Goal: Transaction & Acquisition: Purchase product/service

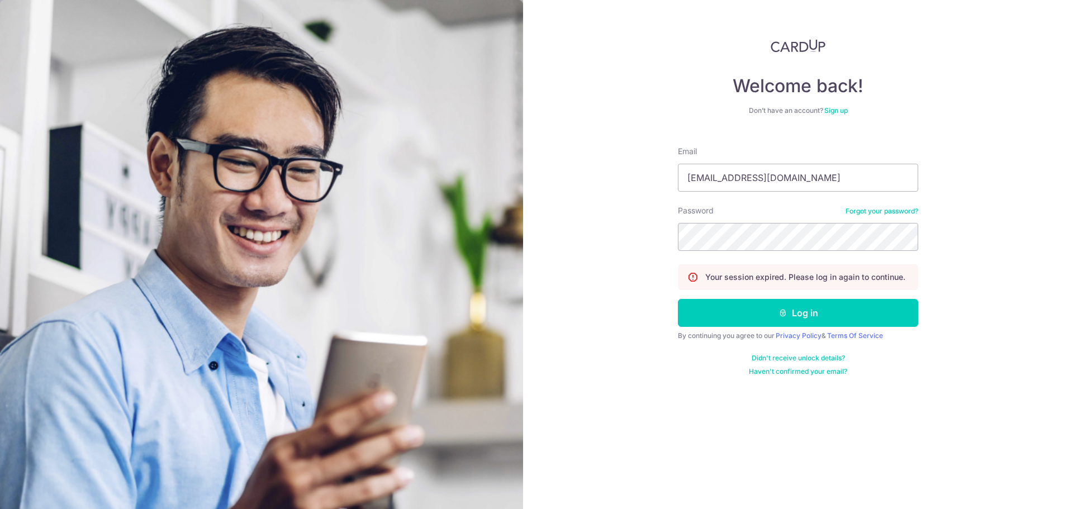
type input "vinayatcardup+smoketest@gmail.com"
click at [773, 312] on button "Log in" at bounding box center [798, 313] width 240 height 28
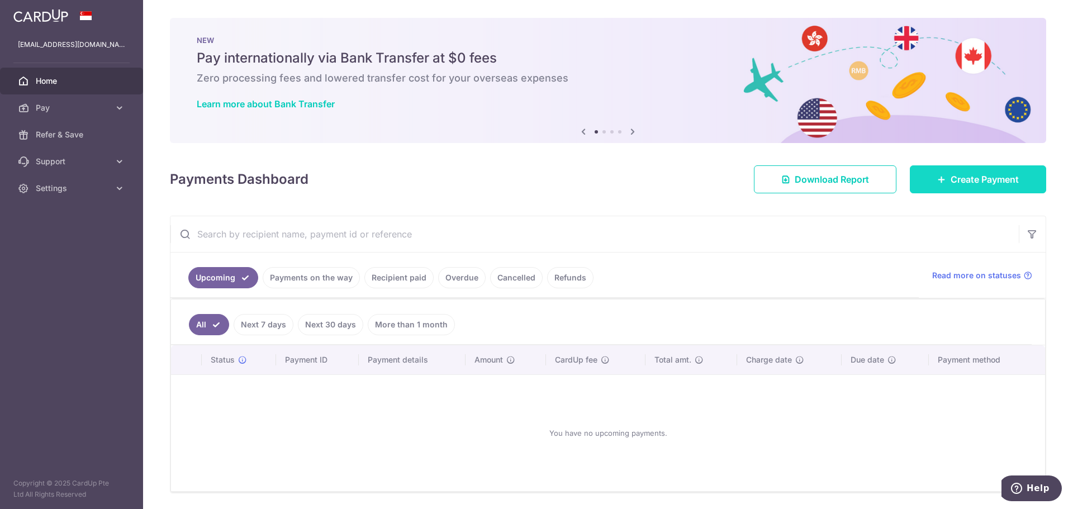
click at [954, 178] on span "Create Payment" at bounding box center [984, 179] width 68 height 13
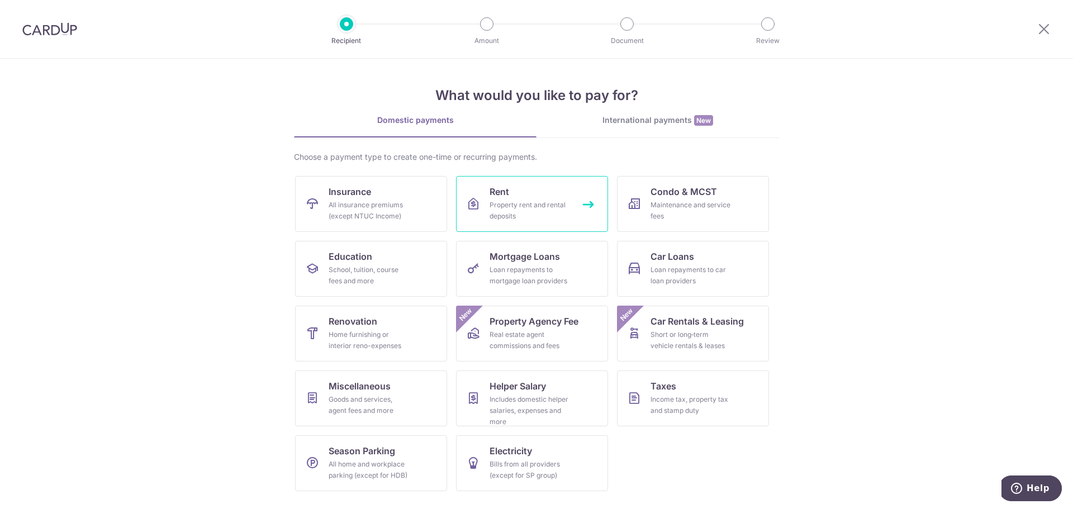
click at [539, 202] on div "Property rent and rental deposits" at bounding box center [529, 210] width 80 height 22
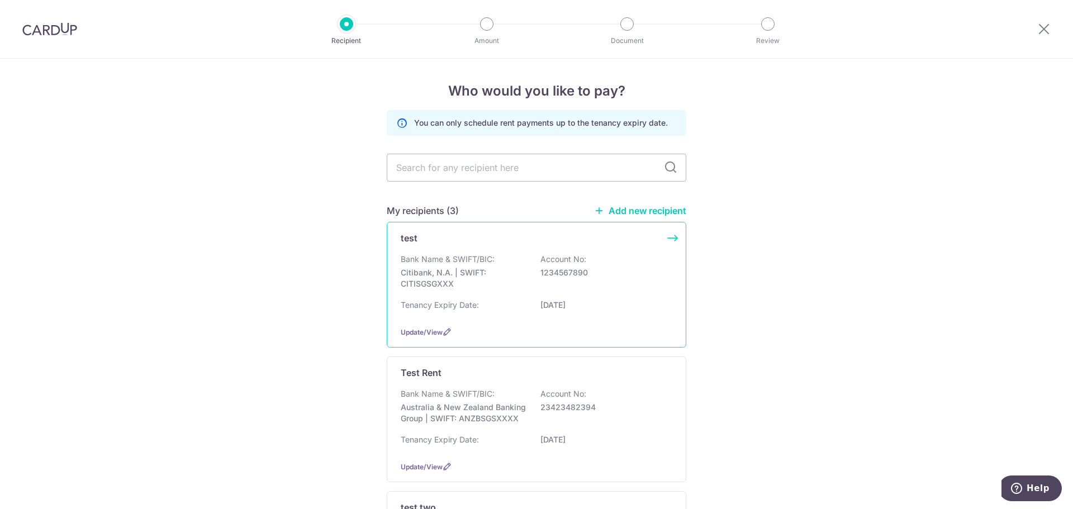
click at [464, 264] on p "Bank Name & SWIFT/BIC:" at bounding box center [448, 259] width 94 height 11
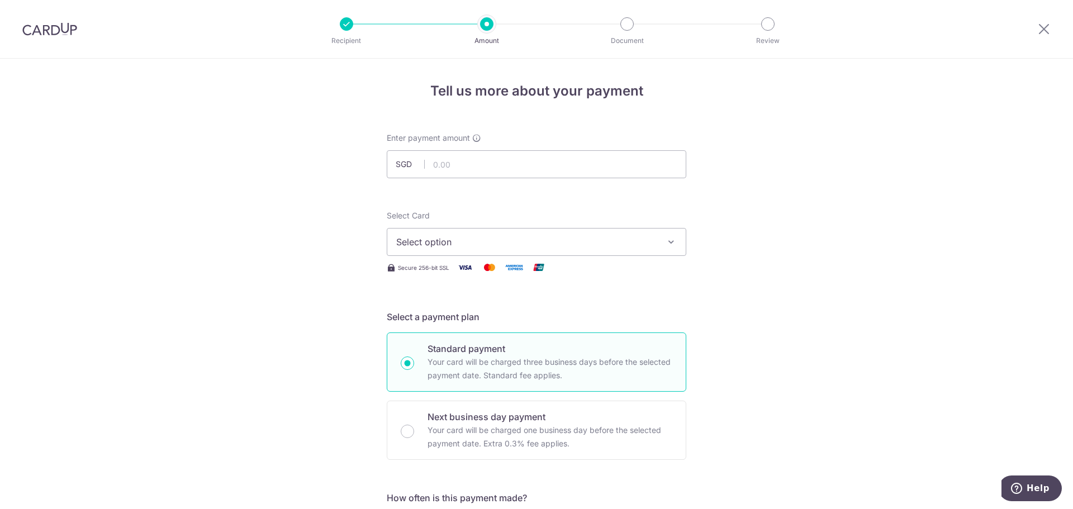
click at [440, 245] on span "Select option" at bounding box center [526, 241] width 260 height 13
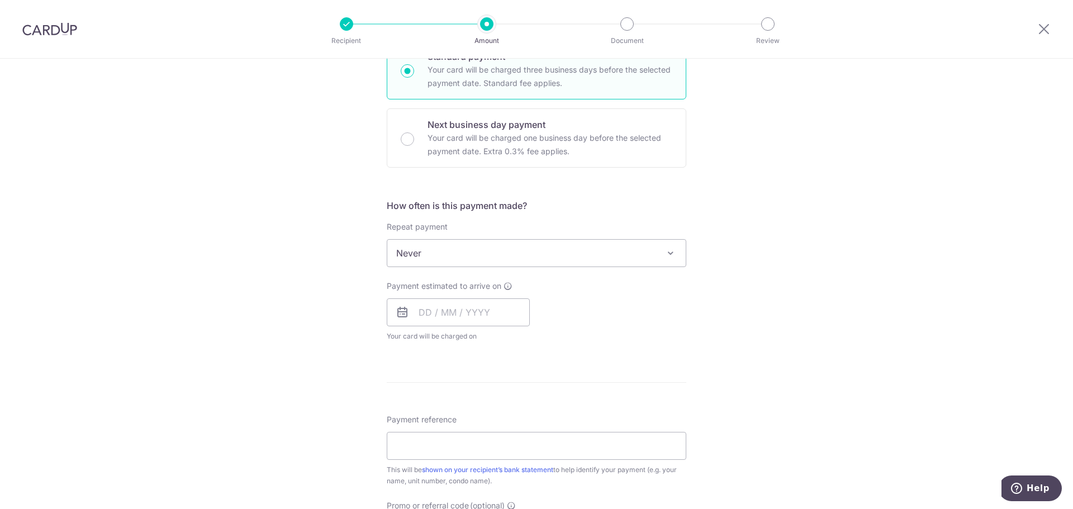
scroll to position [223, 0]
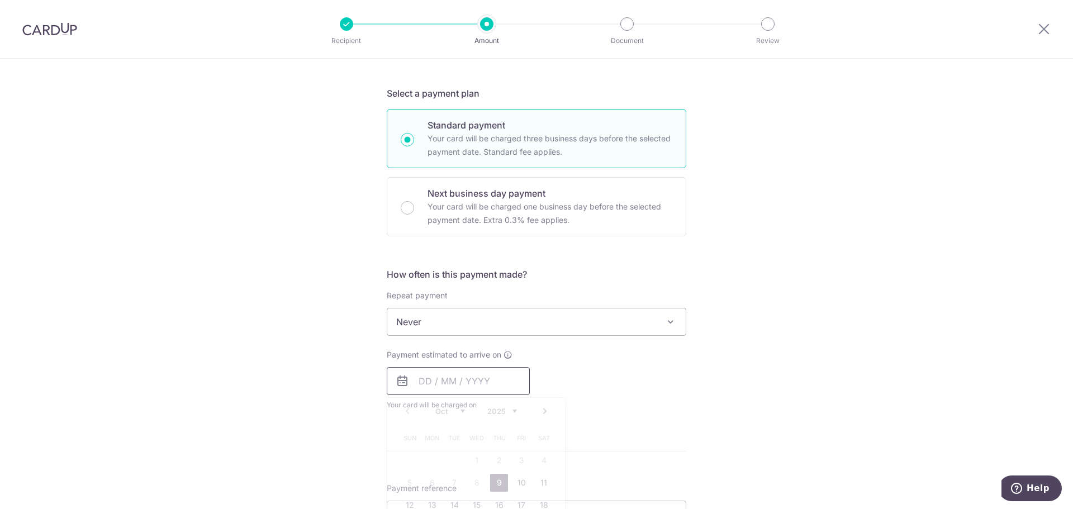
click at [430, 383] on input "text" at bounding box center [458, 381] width 143 height 28
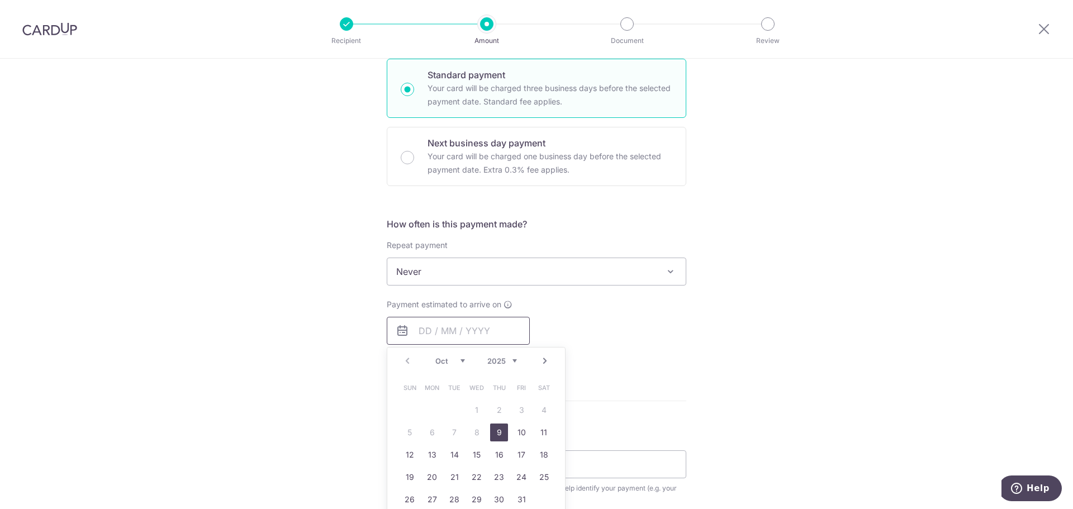
scroll to position [335, 0]
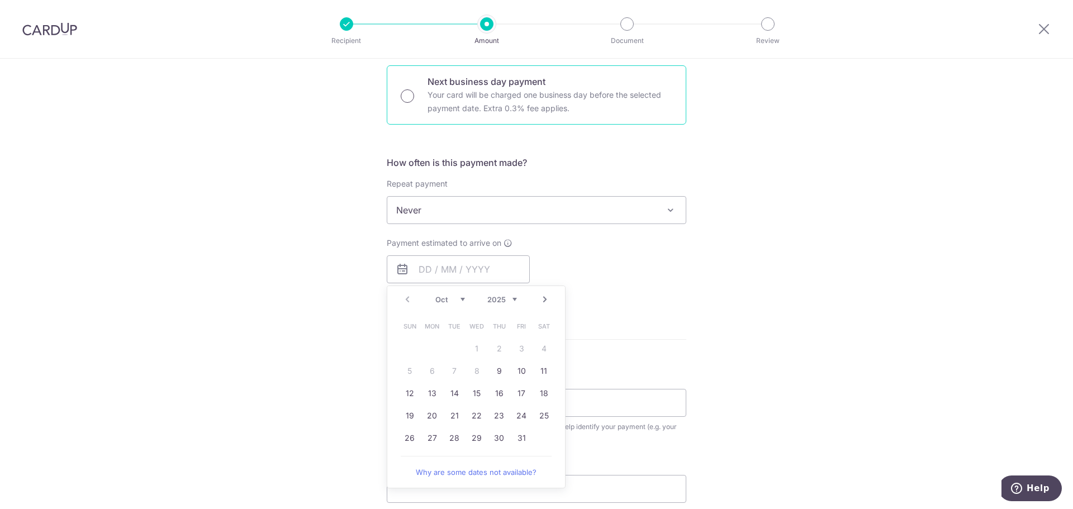
click at [407, 98] on input "Next business day payment Your card will be charged one business day before the…" at bounding box center [407, 95] width 13 height 13
radio input "true"
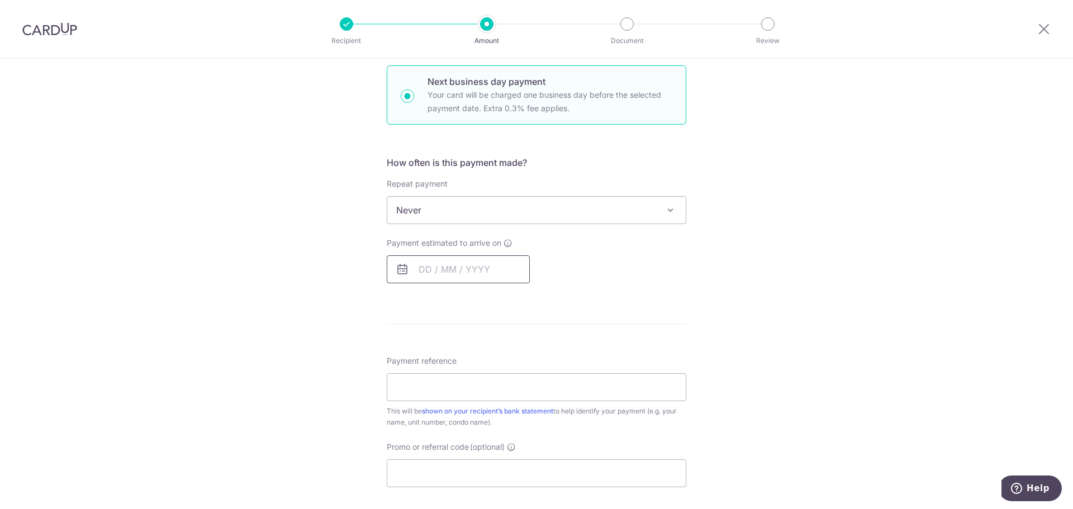
click at [447, 273] on input "text" at bounding box center [458, 269] width 143 height 28
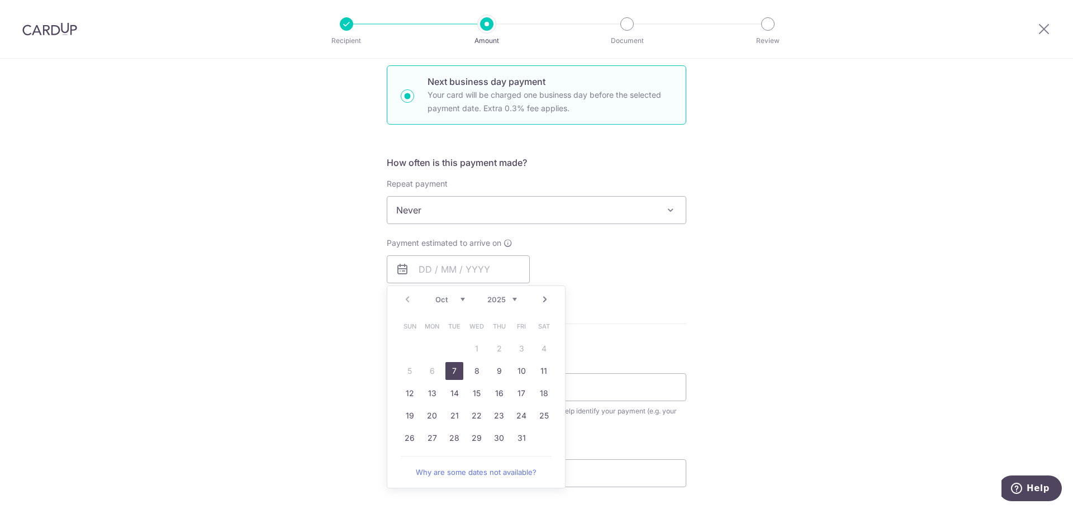
click at [453, 374] on link "7" at bounding box center [454, 371] width 18 height 18
type input "07/10/2025"
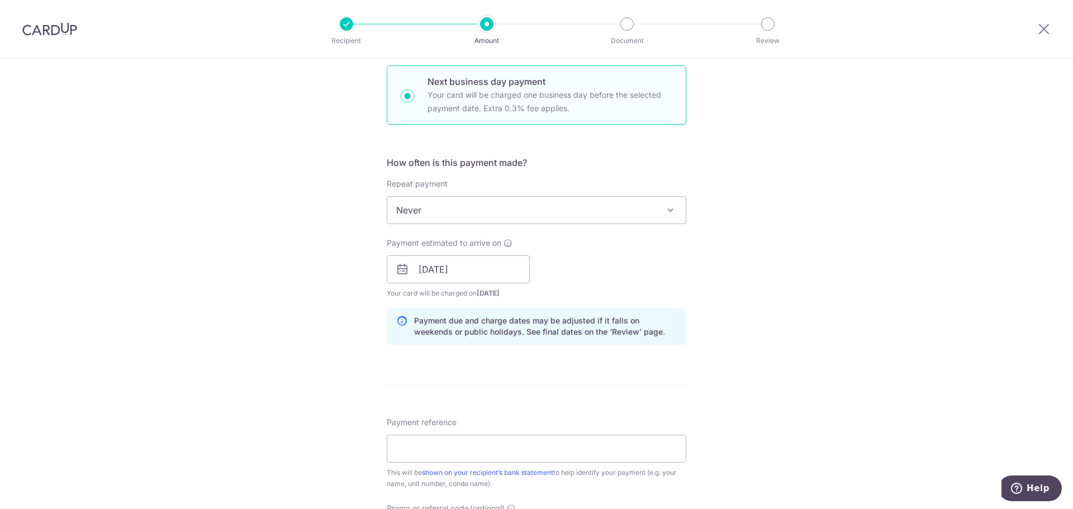
click at [312, 316] on div "Tell us more about your payment Enter payment amount SGD Select Card Select opt…" at bounding box center [536, 278] width 1073 height 1111
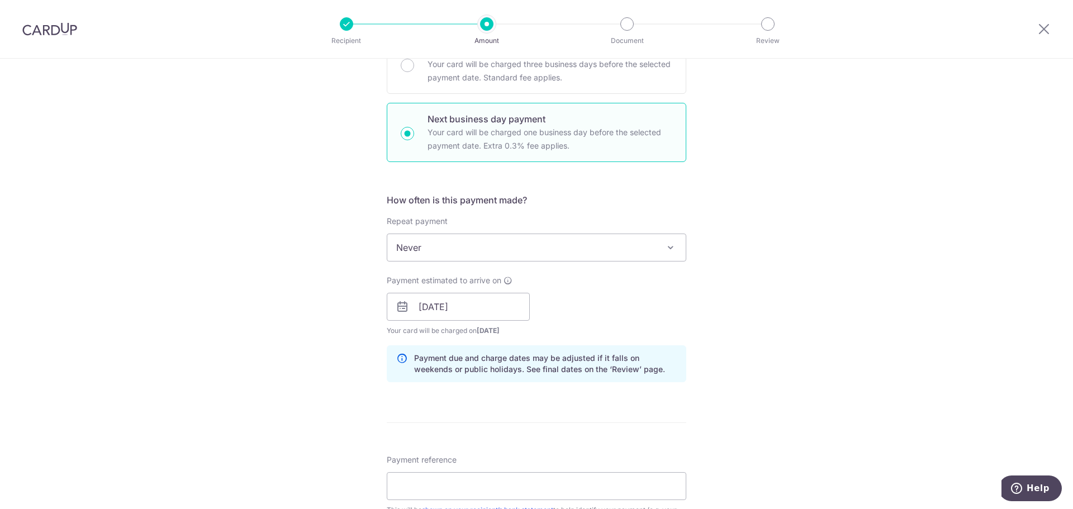
scroll to position [279, 0]
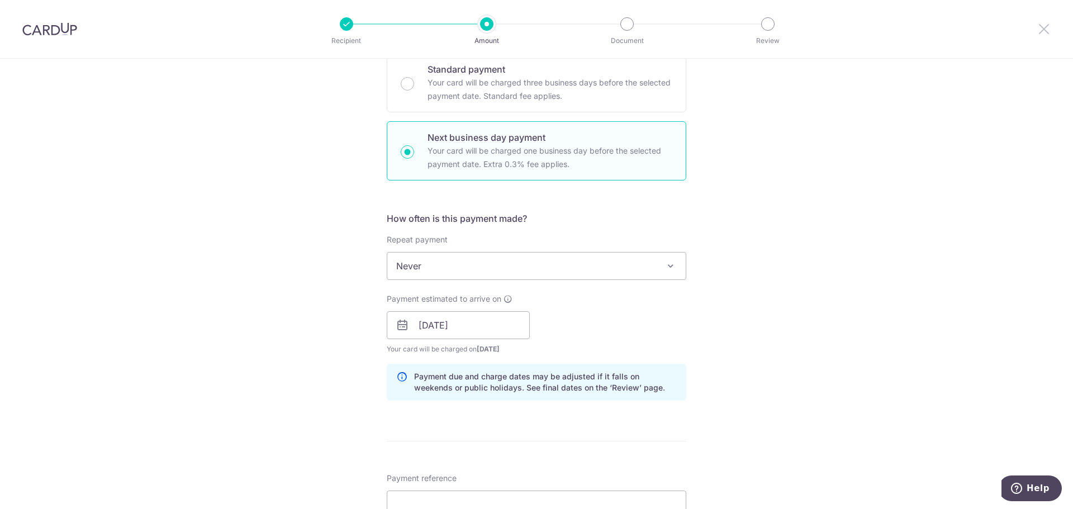
click at [1040, 33] on icon at bounding box center [1043, 29] width 13 height 14
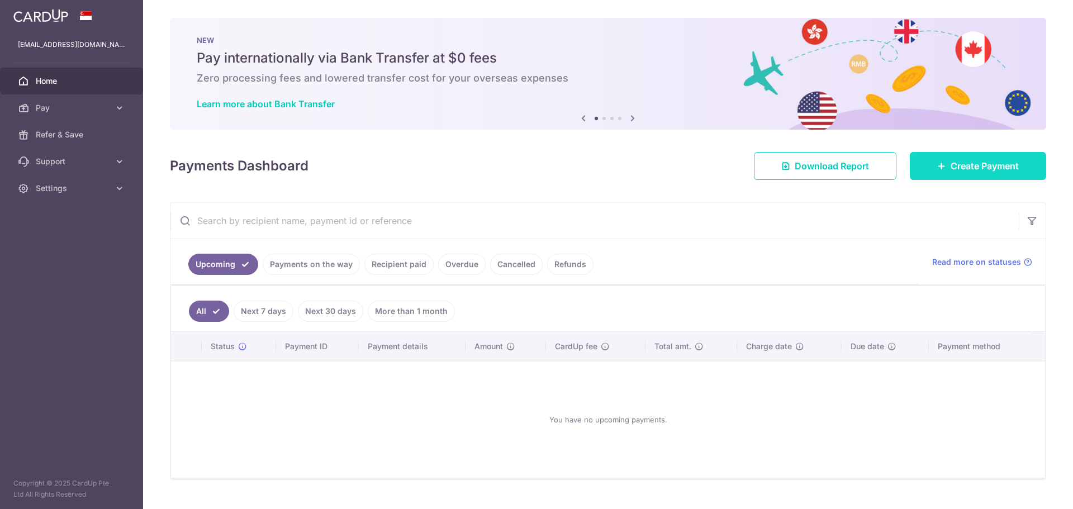
click at [956, 165] on span "Create Payment" at bounding box center [984, 165] width 68 height 13
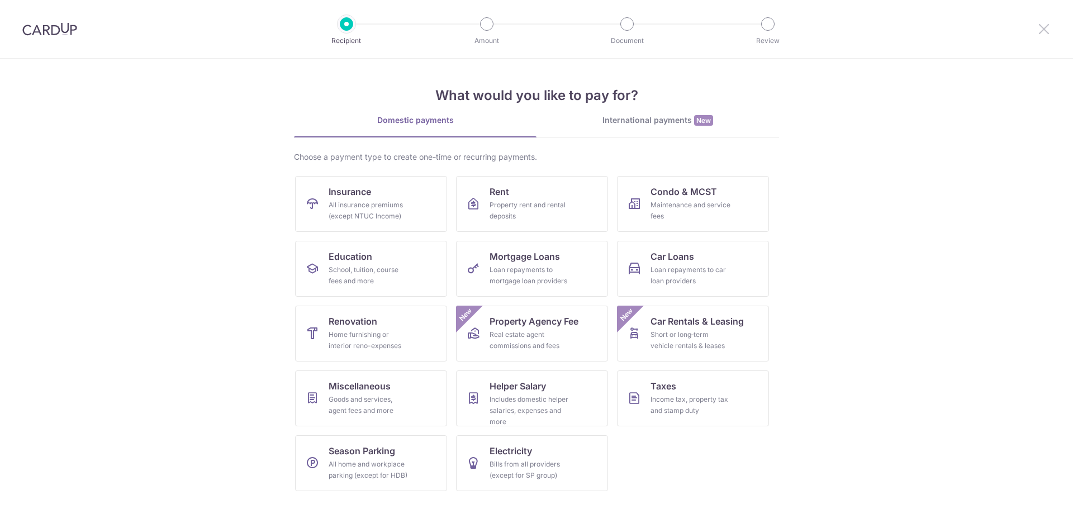
click at [1045, 32] on icon at bounding box center [1043, 29] width 13 height 14
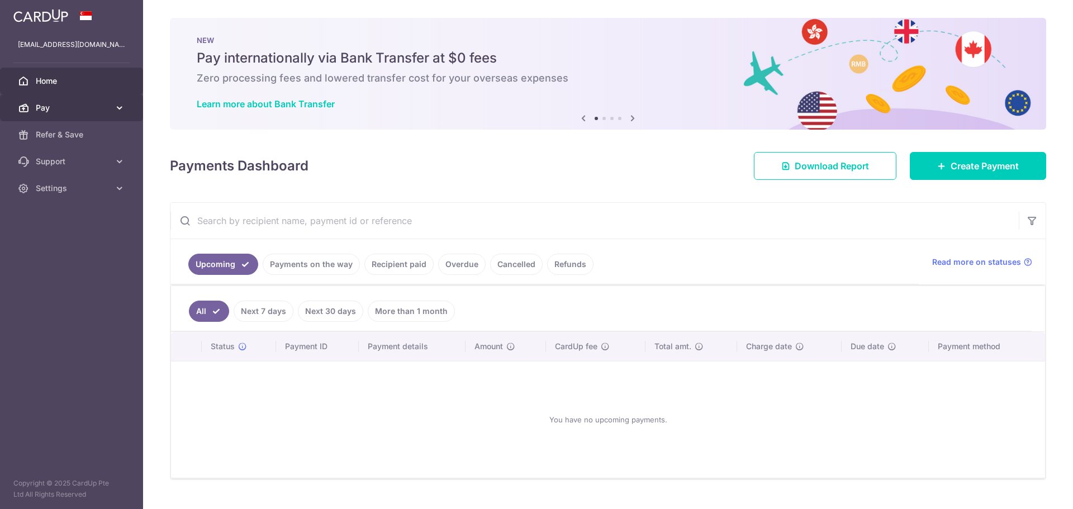
click at [115, 111] on icon at bounding box center [119, 107] width 11 height 11
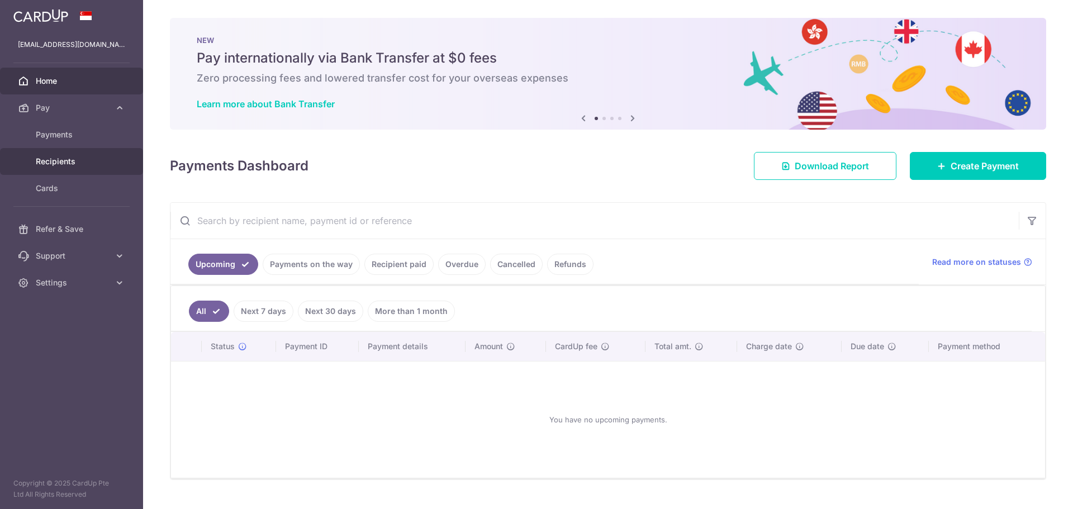
click at [80, 157] on span "Recipients" at bounding box center [73, 161] width 74 height 11
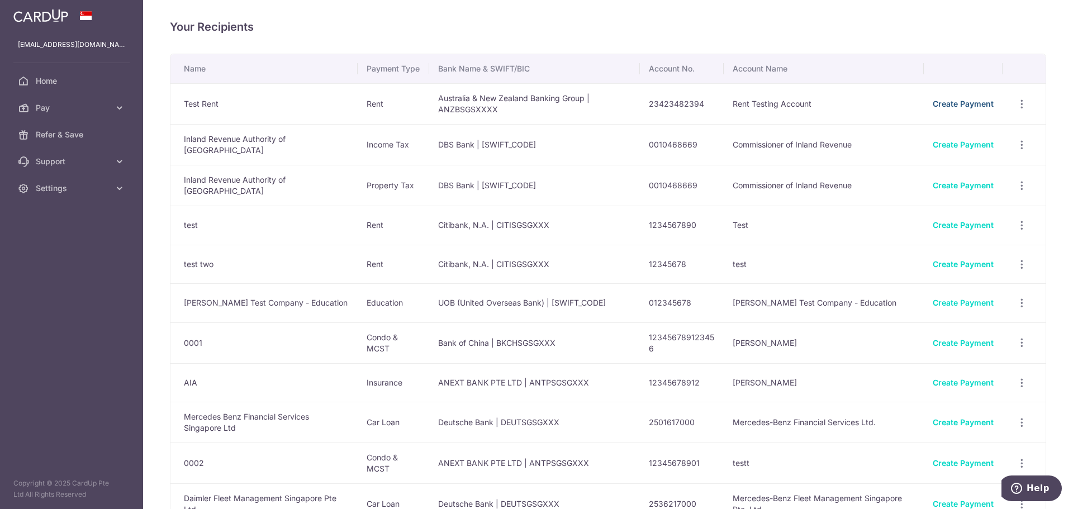
click at [932, 106] on link "Create Payment" at bounding box center [962, 103] width 61 height 9
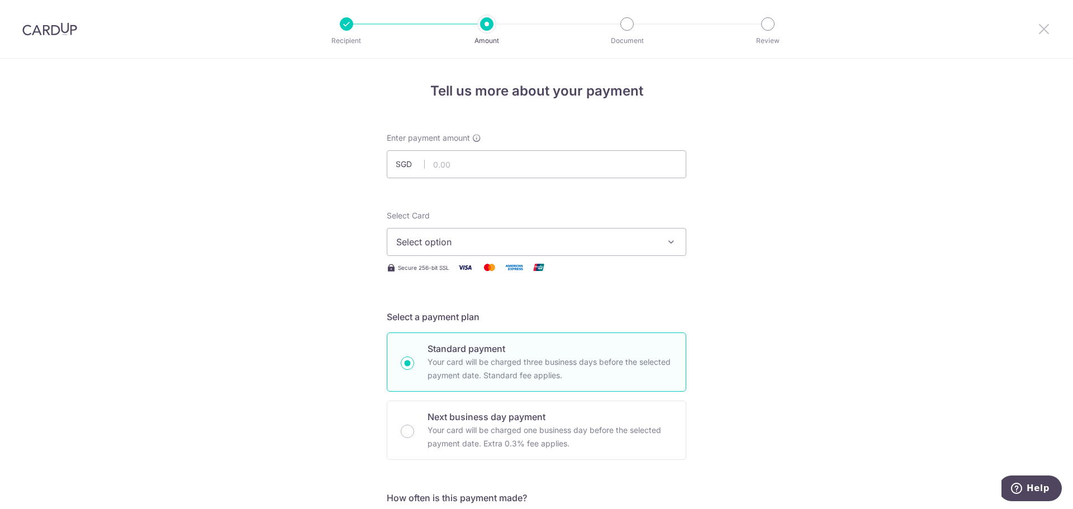
click at [1038, 32] on icon at bounding box center [1043, 29] width 13 height 14
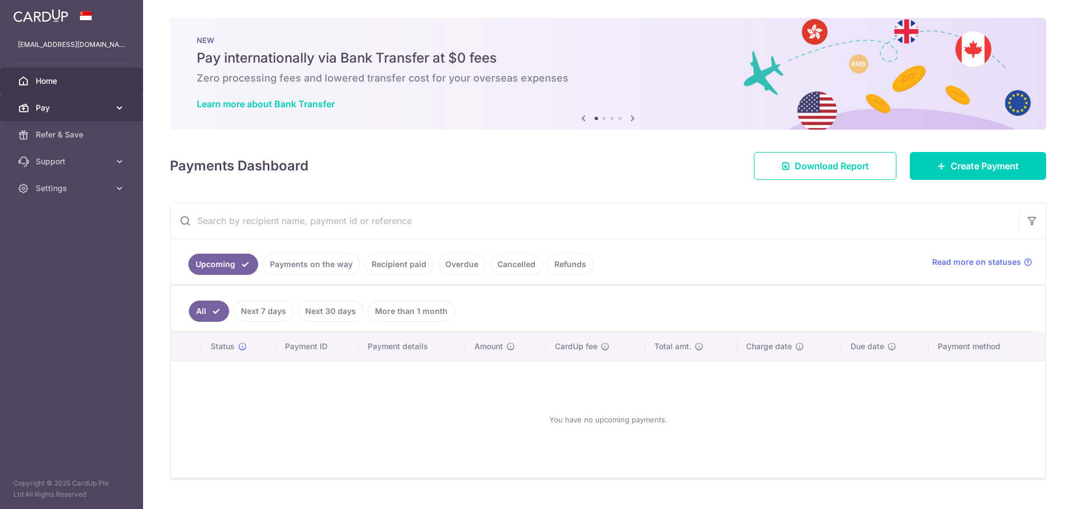
click at [94, 109] on span "Pay" at bounding box center [73, 107] width 74 height 11
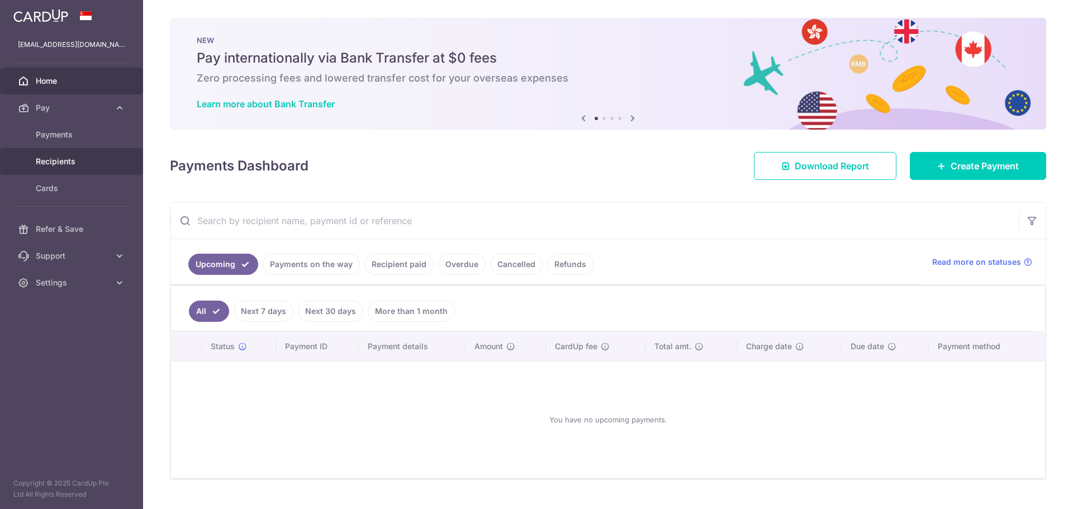
click at [92, 157] on span "Recipients" at bounding box center [73, 161] width 74 height 11
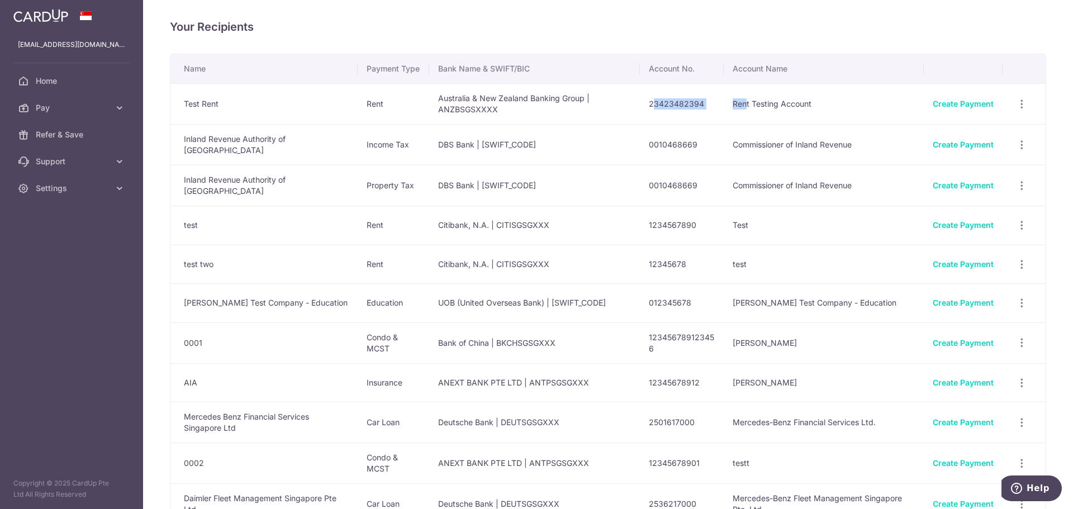
drag, startPoint x: 648, startPoint y: 104, endPoint x: 769, endPoint y: 98, distance: 120.9
click at [744, 101] on tr "Test Rent Rent Australia & New Zealand Banking Group | ANZBSGSXXXX 23423482394 …" at bounding box center [607, 103] width 875 height 41
click at [773, 97] on td "Rent Testing Account" at bounding box center [823, 103] width 201 height 41
click at [949, 102] on link "Create Payment" at bounding box center [962, 103] width 61 height 9
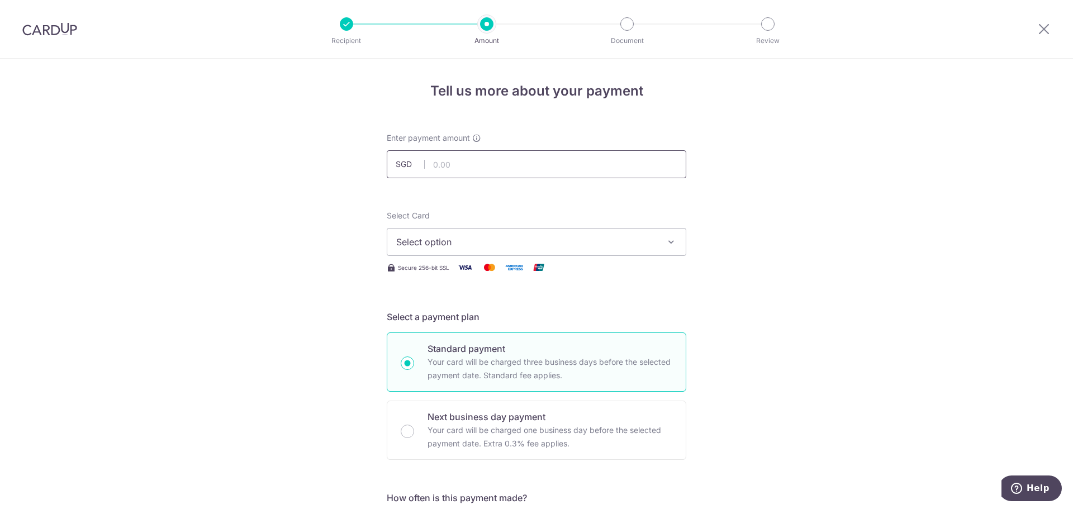
click at [547, 166] on input "text" at bounding box center [536, 164] width 299 height 28
type input "1,000.00"
click at [413, 240] on span "Select option" at bounding box center [526, 241] width 260 height 13
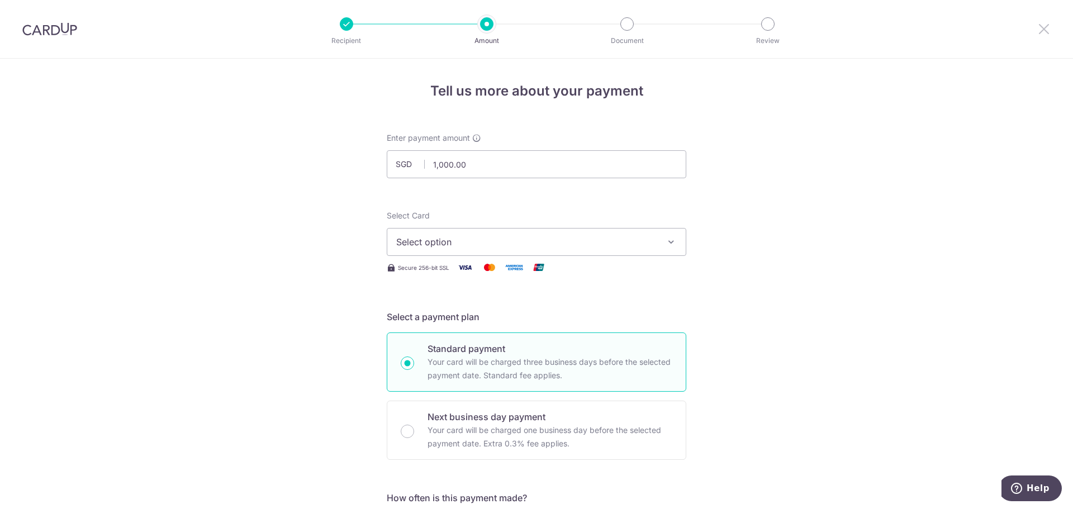
click at [1041, 32] on icon at bounding box center [1043, 29] width 13 height 14
